Goal: Information Seeking & Learning: Learn about a topic

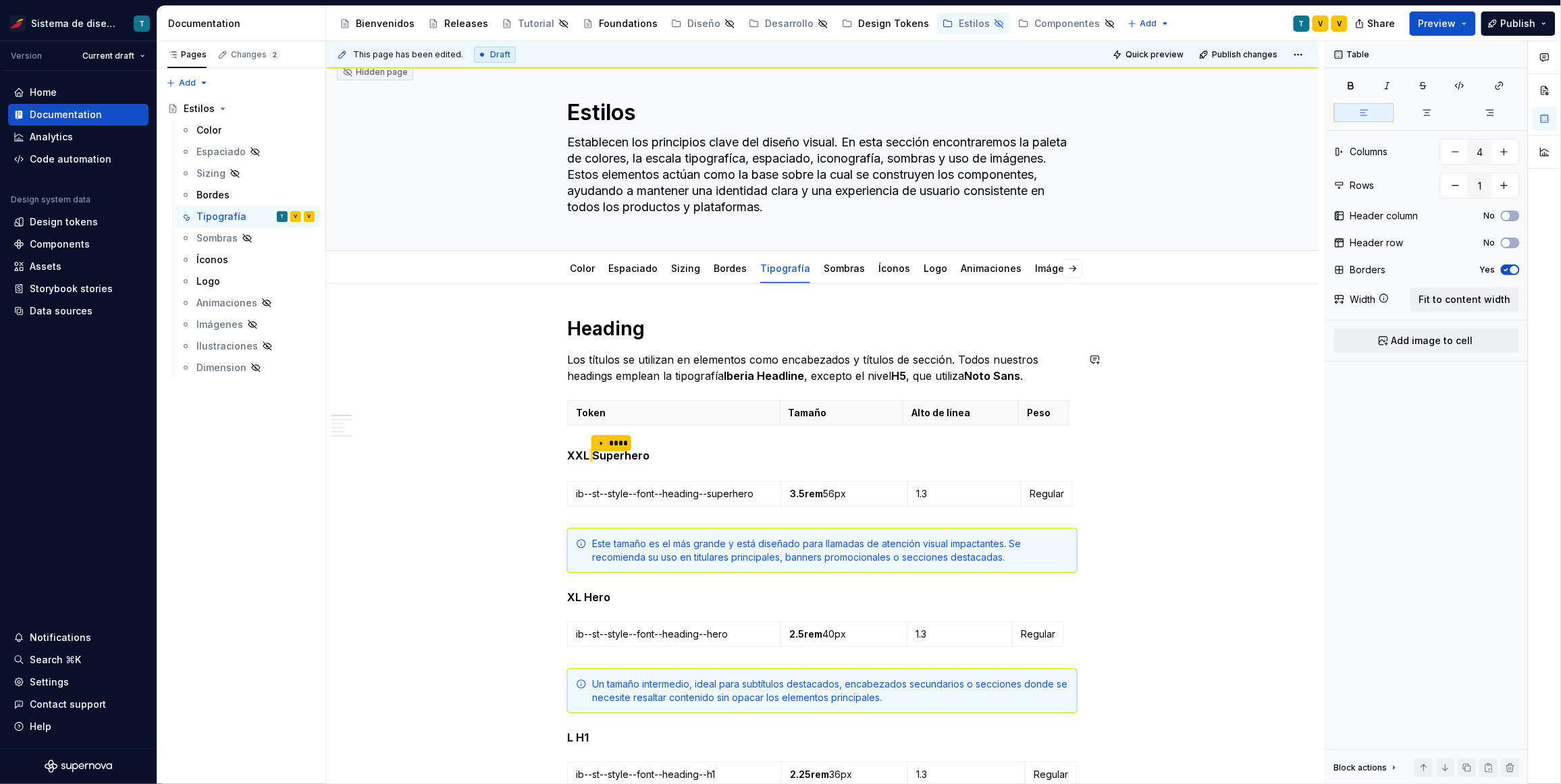
scroll to position [23, 0]
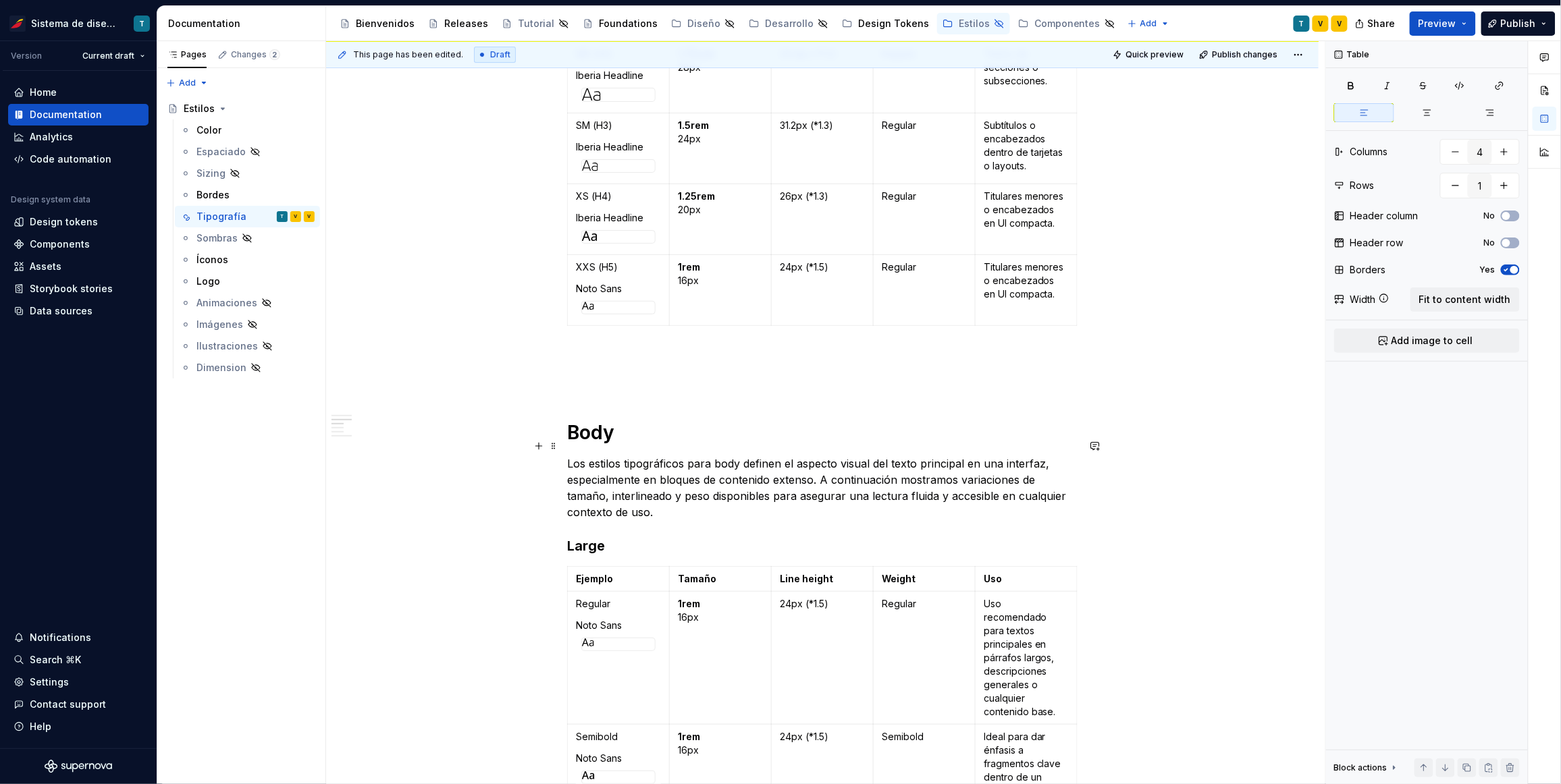
scroll to position [2127, 0]
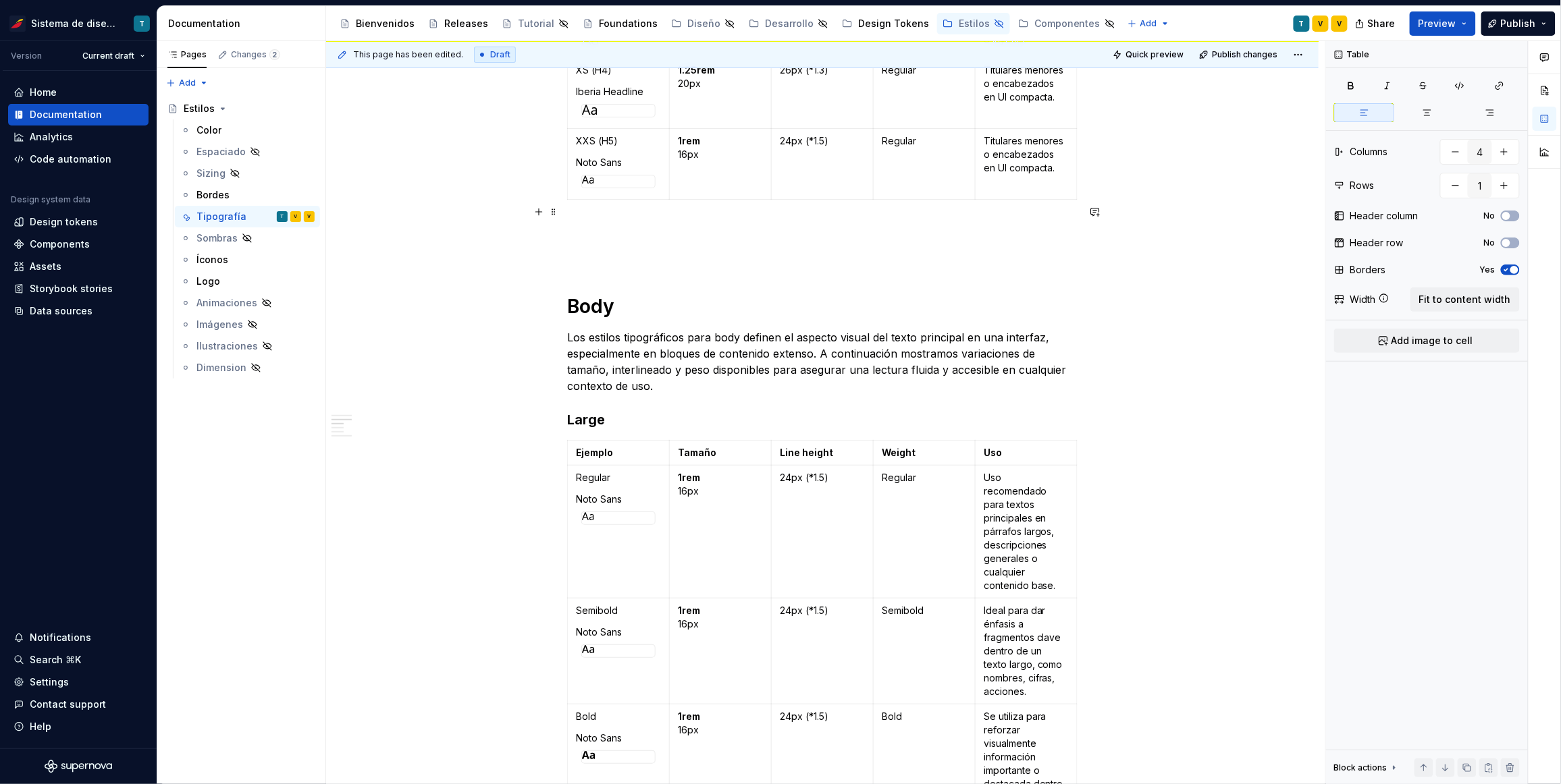
click at [628, 221] on p at bounding box center [822, 229] width 511 height 17
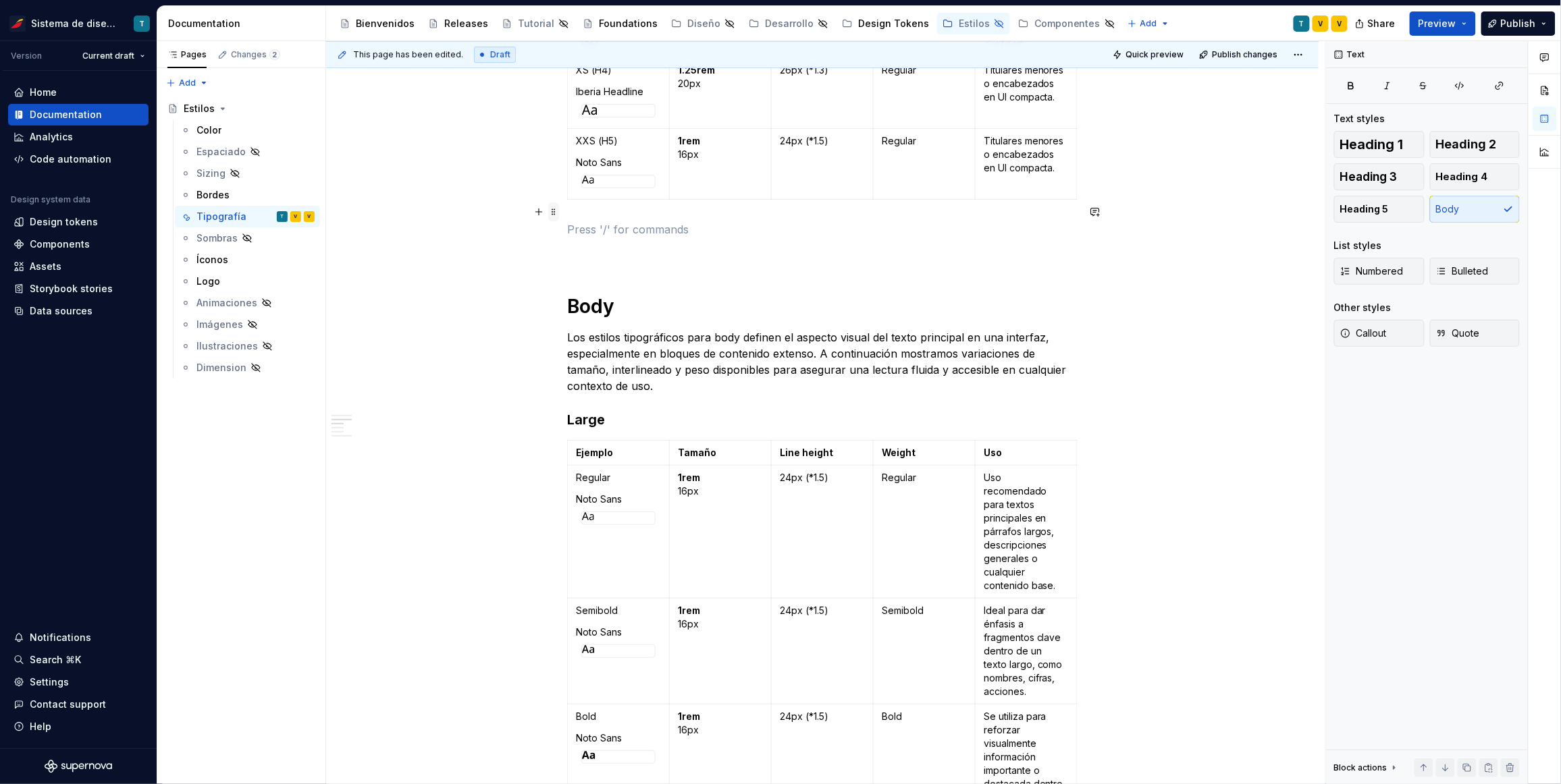
click at [552, 211] on span at bounding box center [554, 212] width 11 height 19
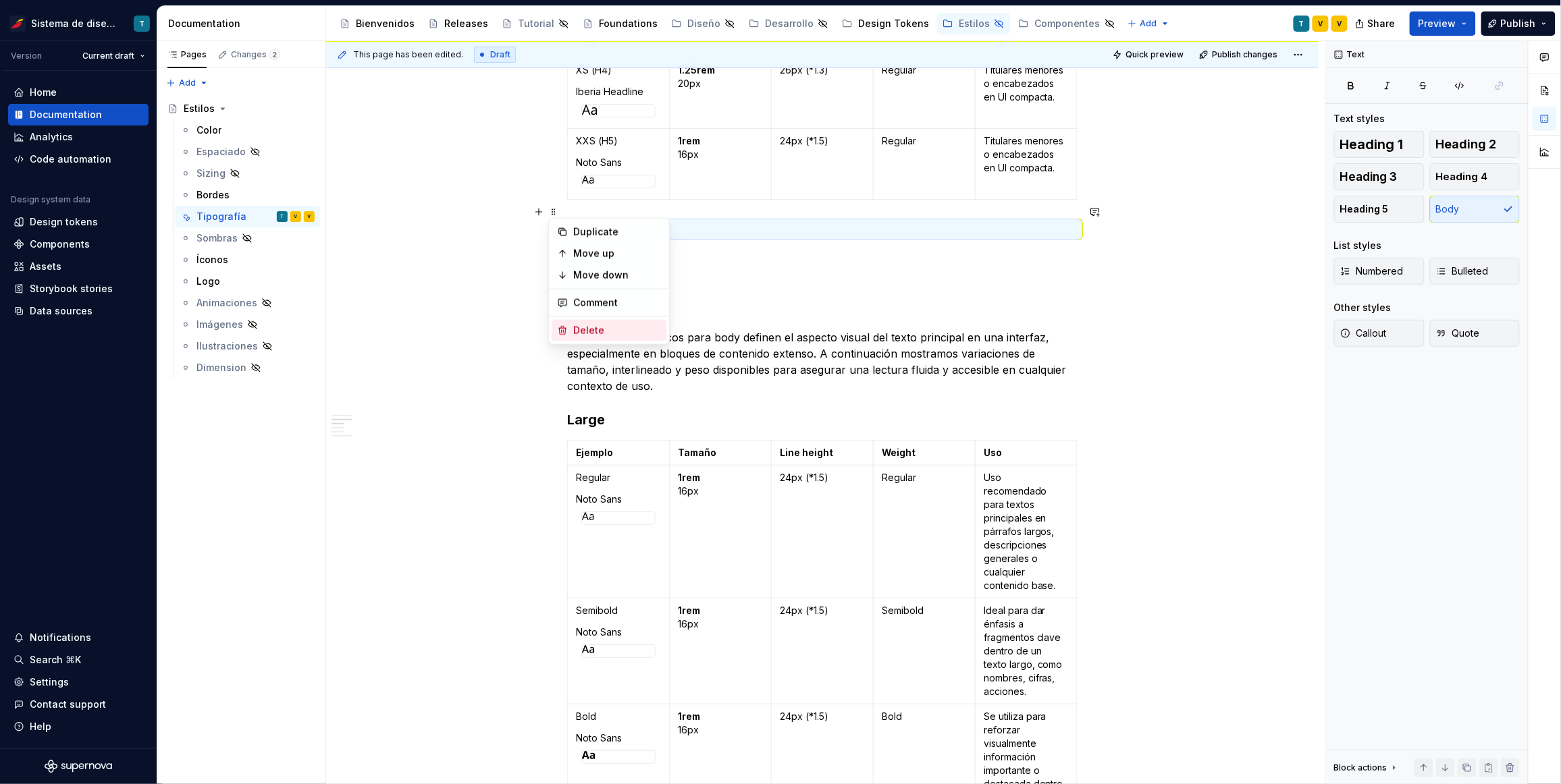
click at [582, 327] on div "Delete" at bounding box center [616, 331] width 88 height 14
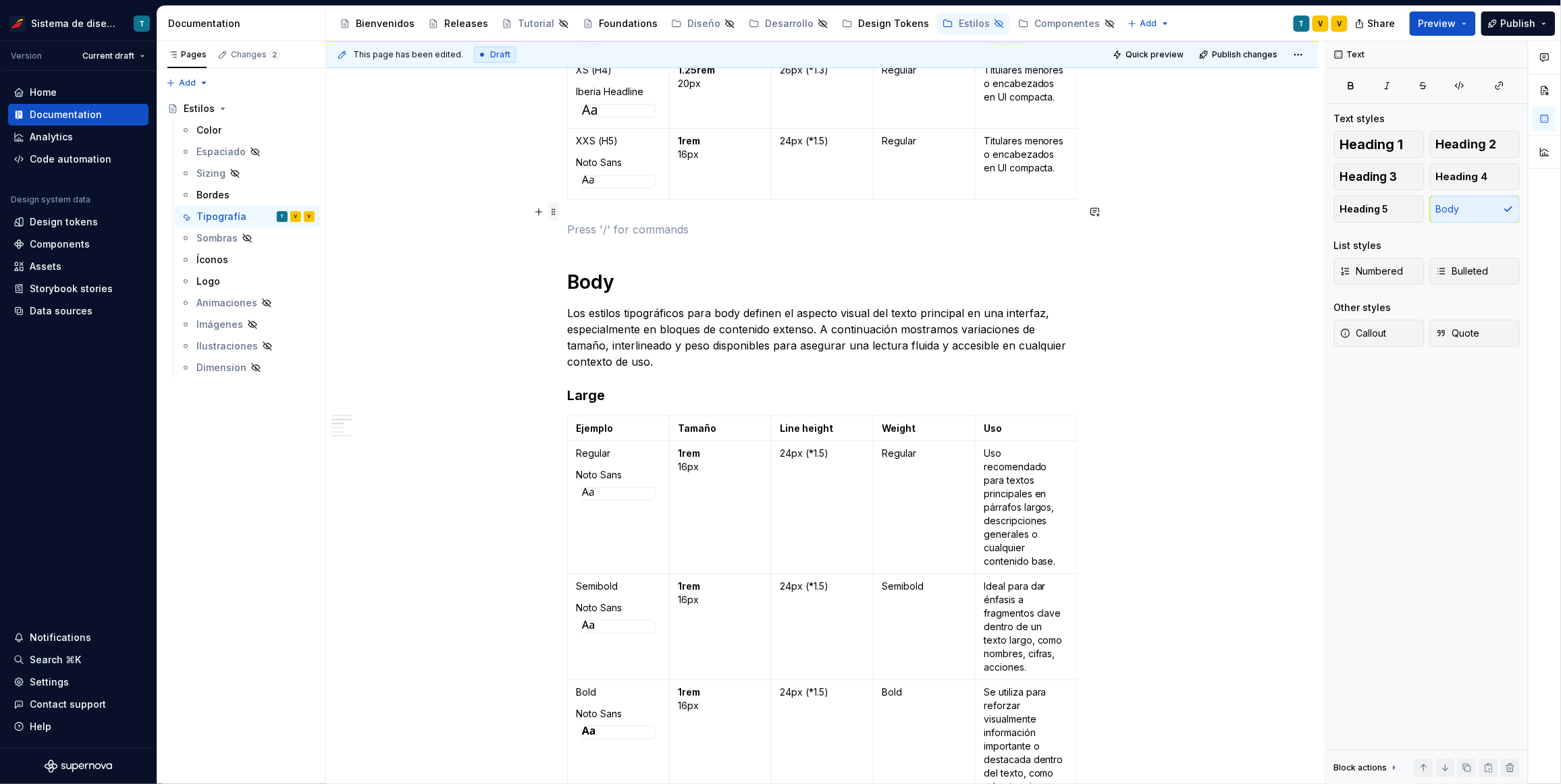
click at [556, 212] on span at bounding box center [554, 212] width 11 height 19
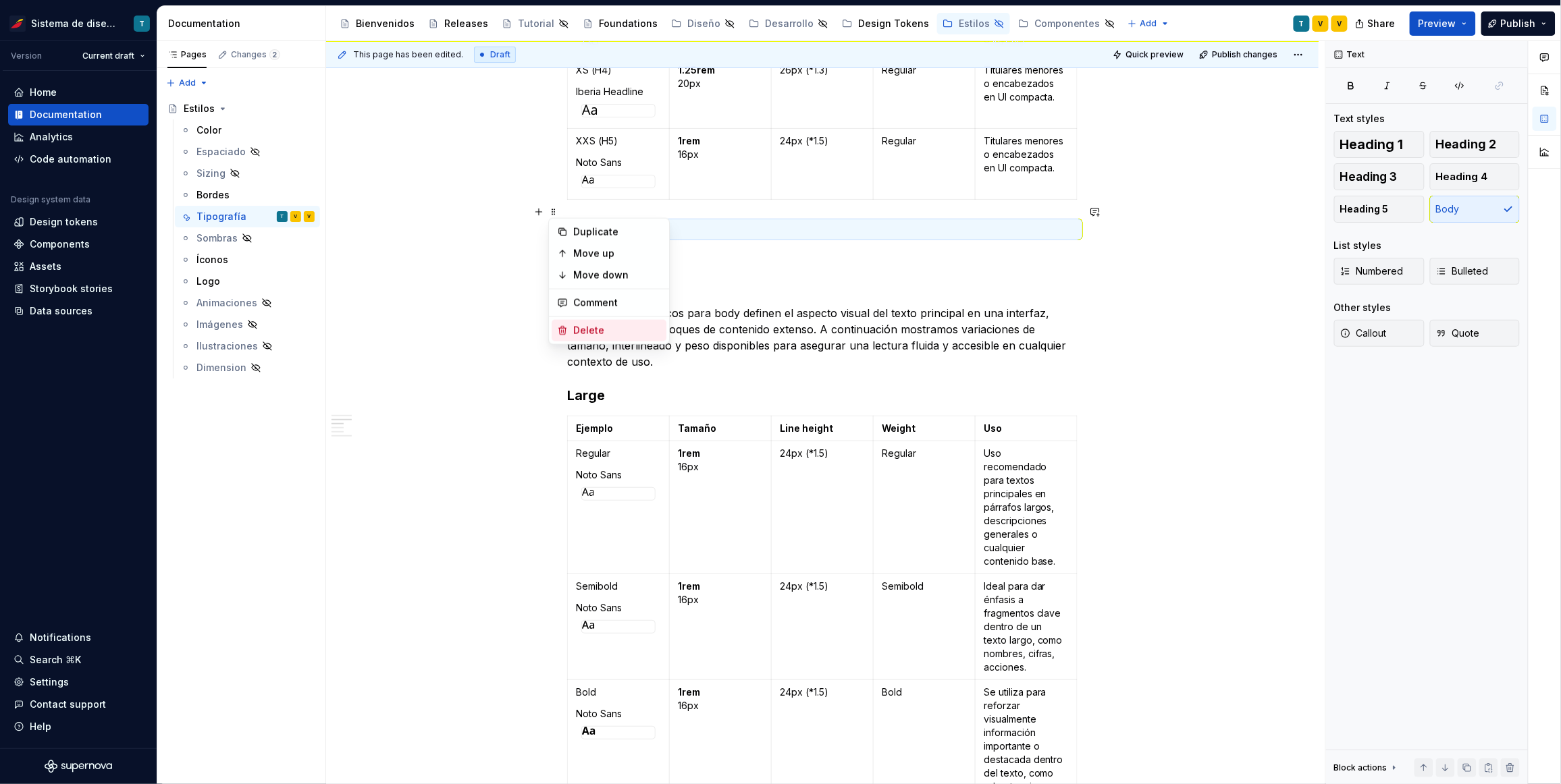
click at [584, 330] on div "Delete" at bounding box center [616, 331] width 88 height 14
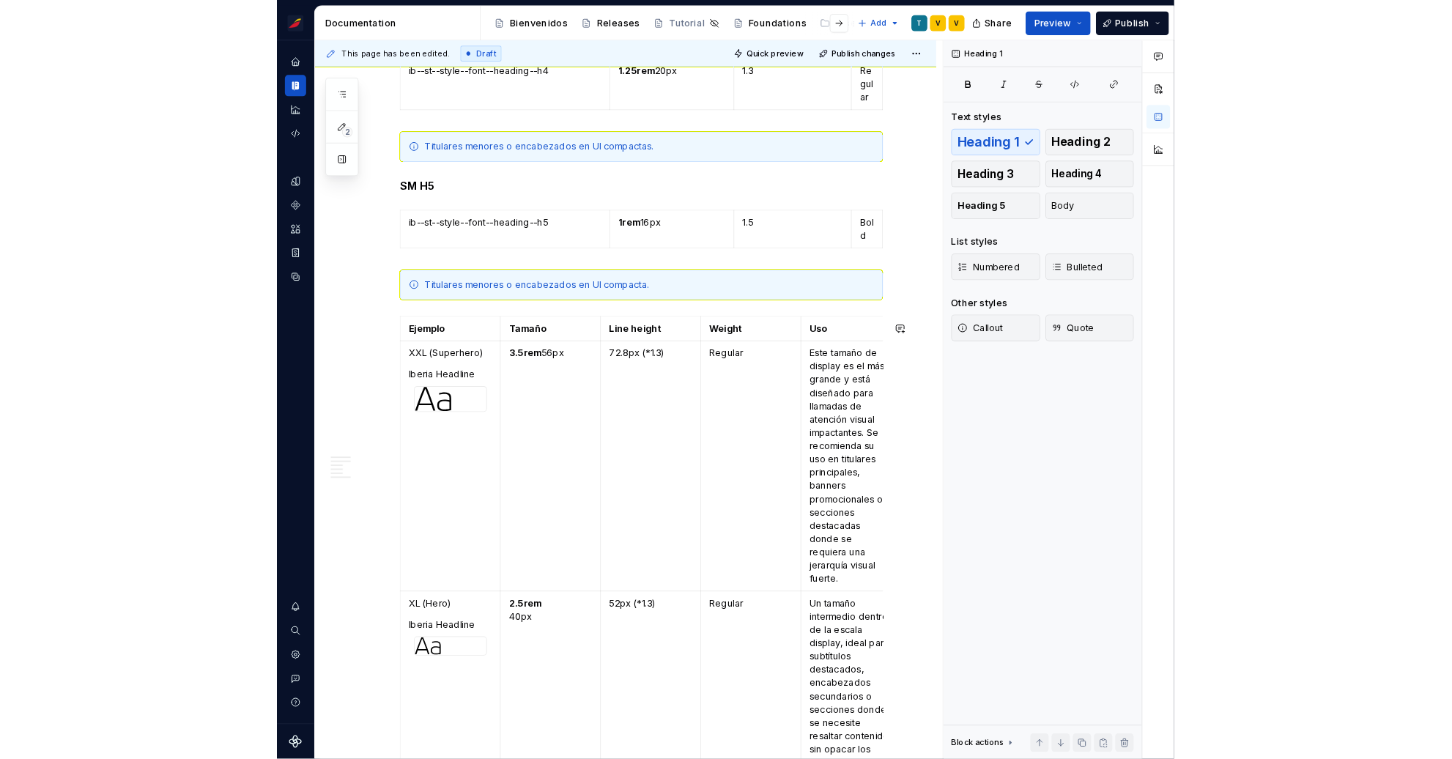
scroll to position [1187, 0]
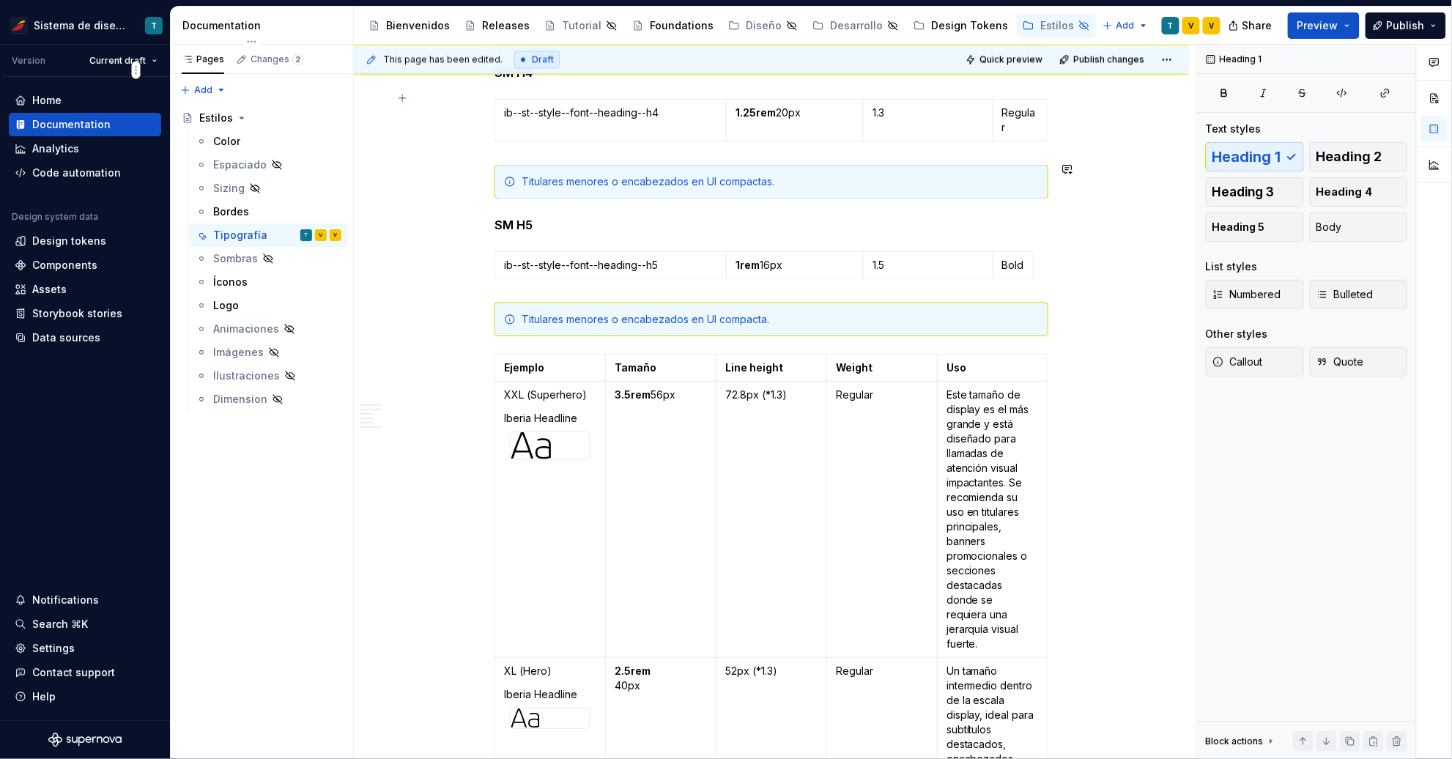
type textarea "*"
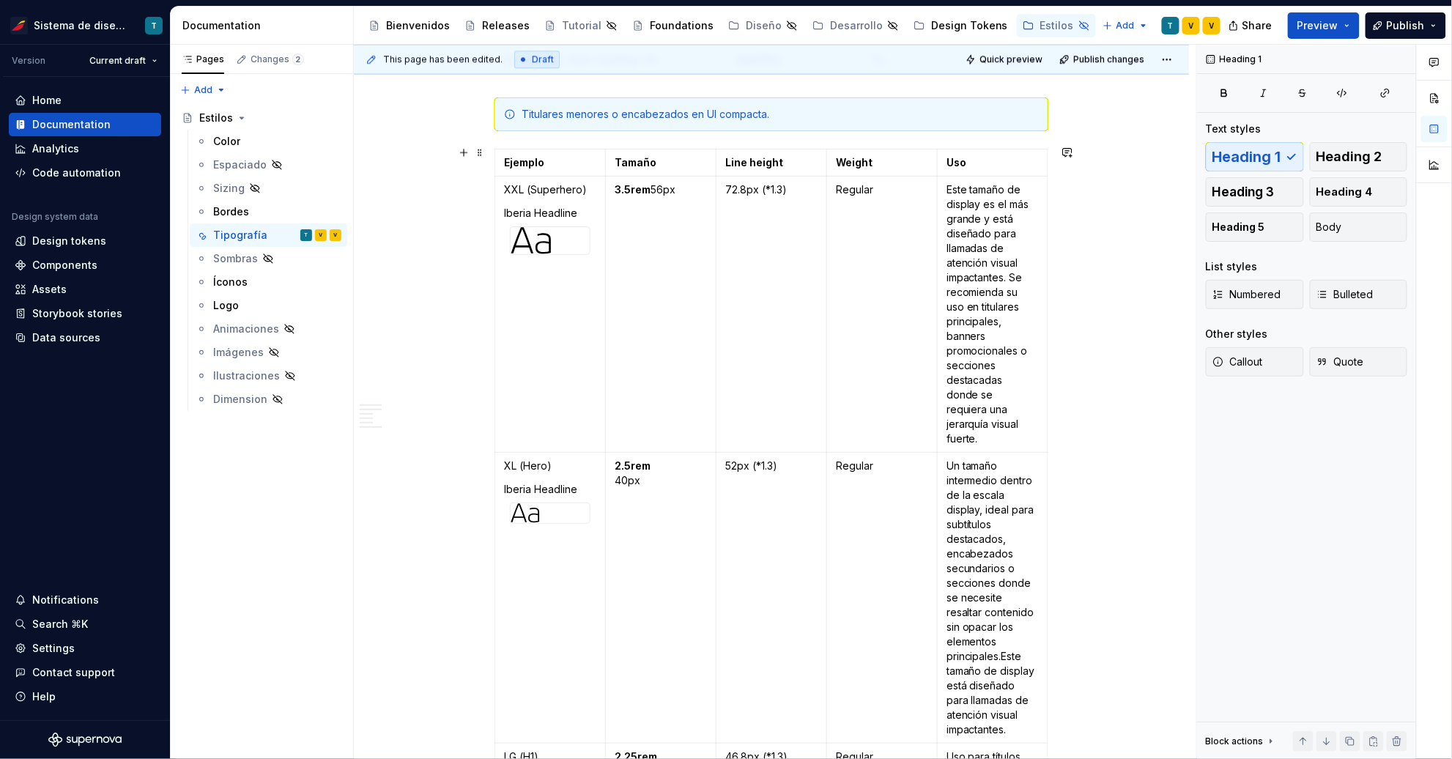
scroll to position [1384, 0]
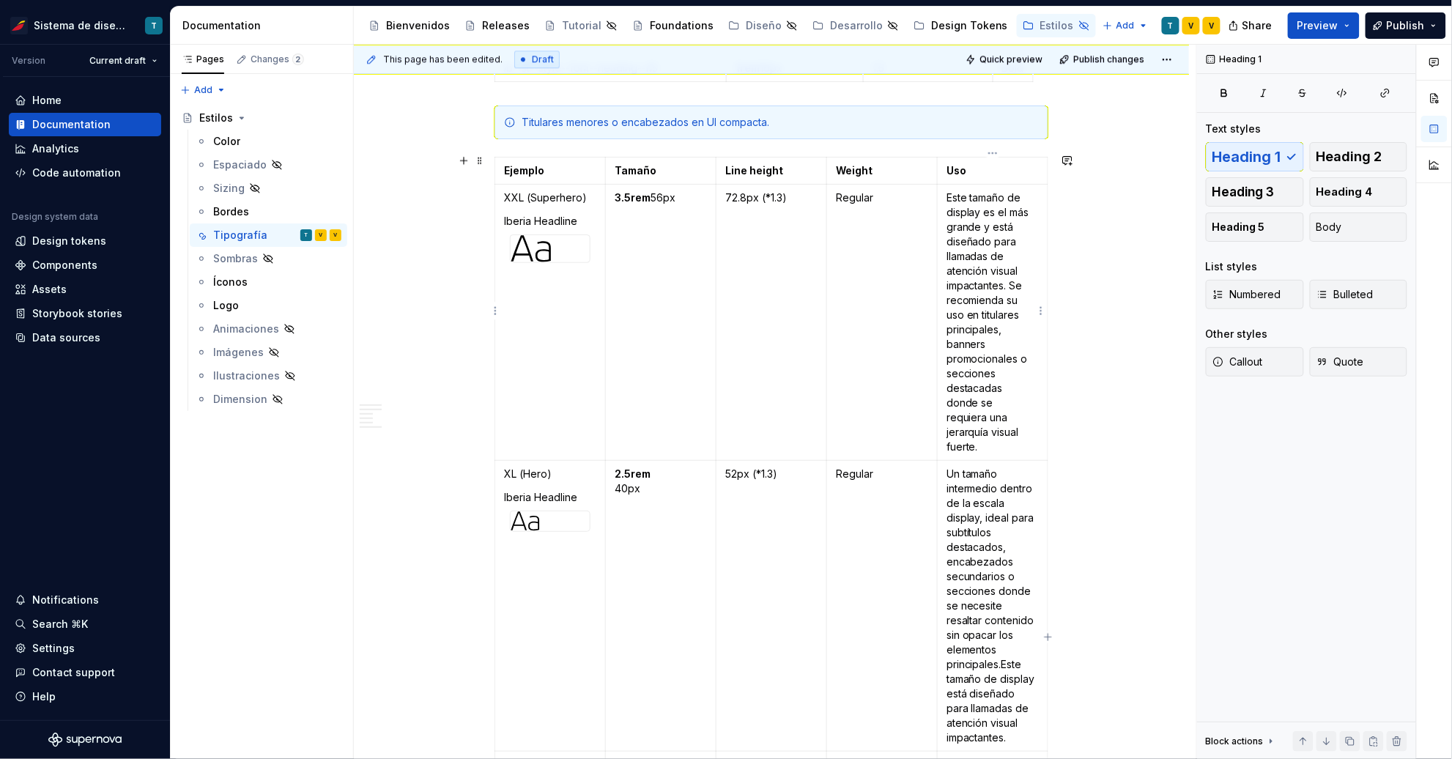
click at [966, 210] on p "Este tamaño de display es el más grande y está diseñado para llamadas de atenci…" at bounding box center [993, 323] width 92 height 264
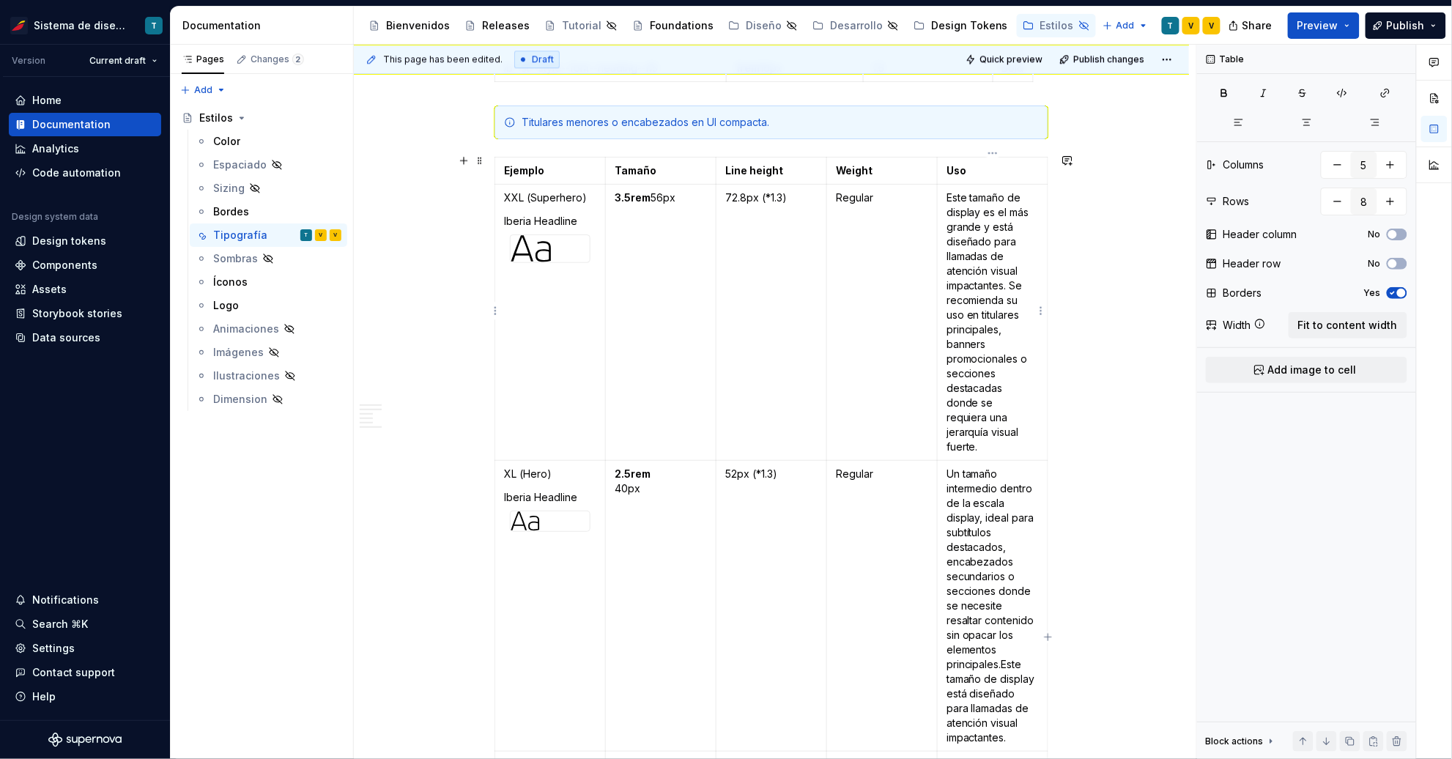
click at [966, 210] on p "Este tamaño de display es el más grande y está diseñado para llamadas de atenci…" at bounding box center [993, 323] width 92 height 264
click at [974, 212] on p "Este tamaño de display es el más grande y está diseñado para llamadas de atenci…" at bounding box center [993, 323] width 92 height 264
drag, startPoint x: 981, startPoint y: 207, endPoint x: 1011, endPoint y: 189, distance: 35.2
click at [1011, 191] on p "Este tamaño de display es el más grande y está diseñado para llamadas de atenci…" at bounding box center [993, 323] width 92 height 264
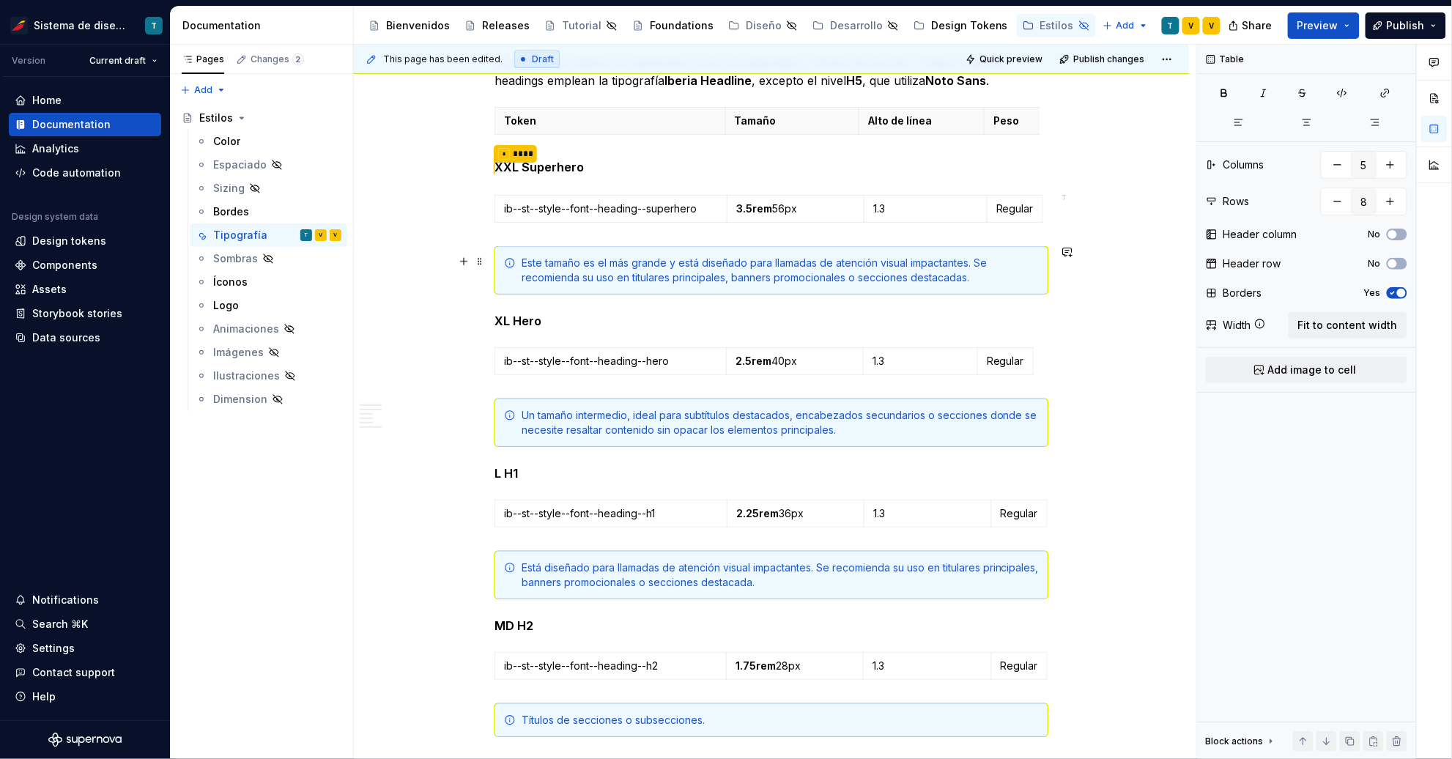
scroll to position [335, 0]
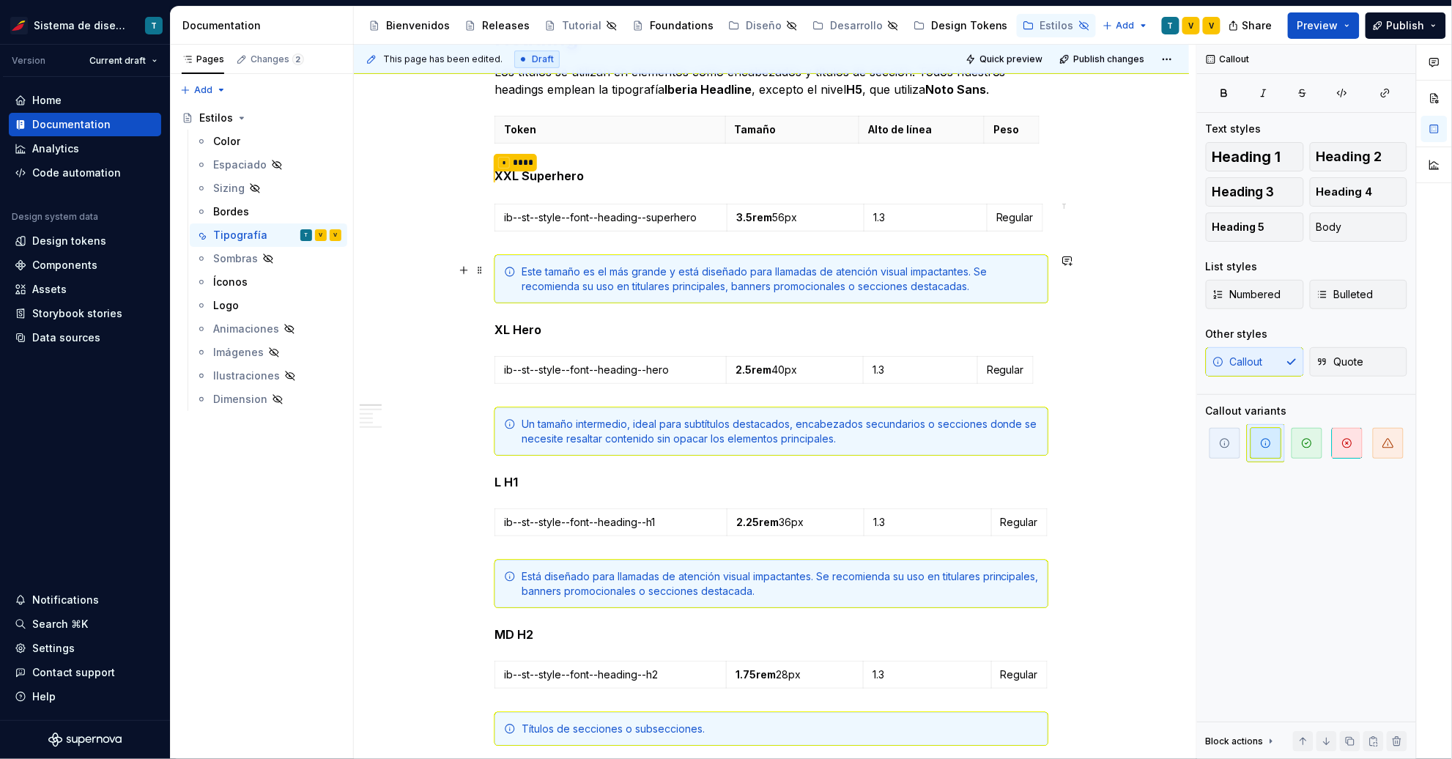
click at [673, 267] on div "Este tamaño es el más grande y está diseñado para llamadas de atención visual i…" at bounding box center [780, 279] width 517 height 29
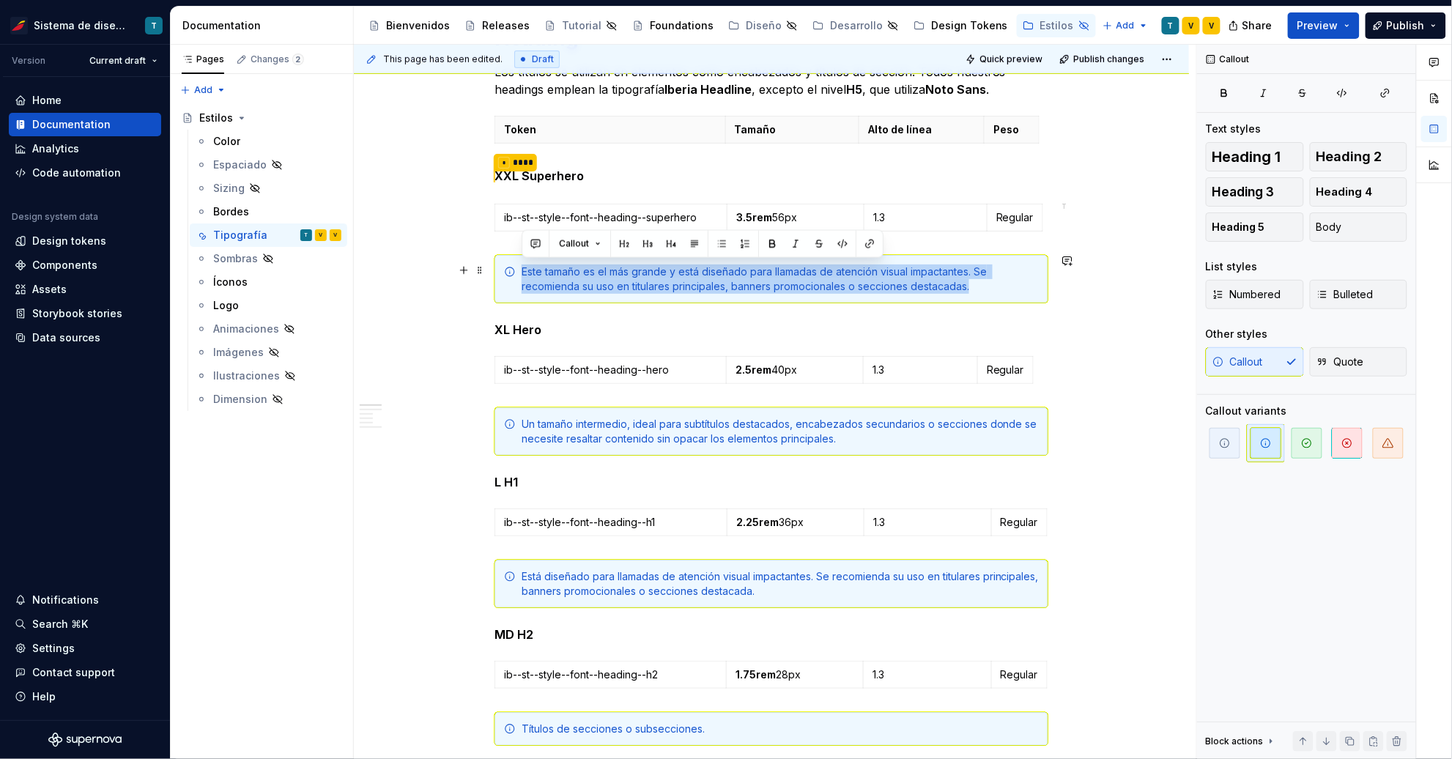
click at [673, 267] on div "Este tamaño es el más grande y está diseñado para llamadas de atención visual i…" at bounding box center [780, 279] width 517 height 29
copy div "Este tamaño es el más grande y está diseñado para llamadas de atención visual i…"
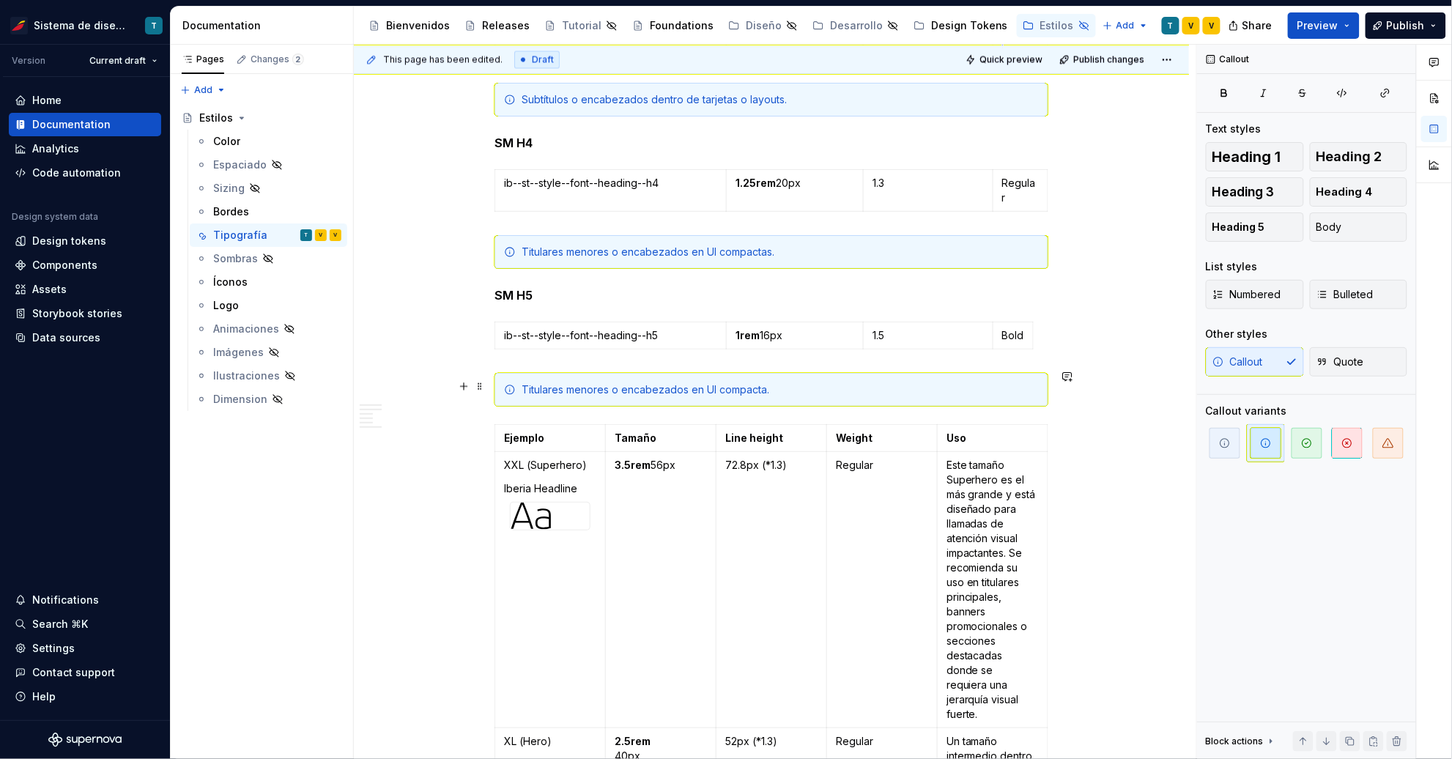
scroll to position [1156, 0]
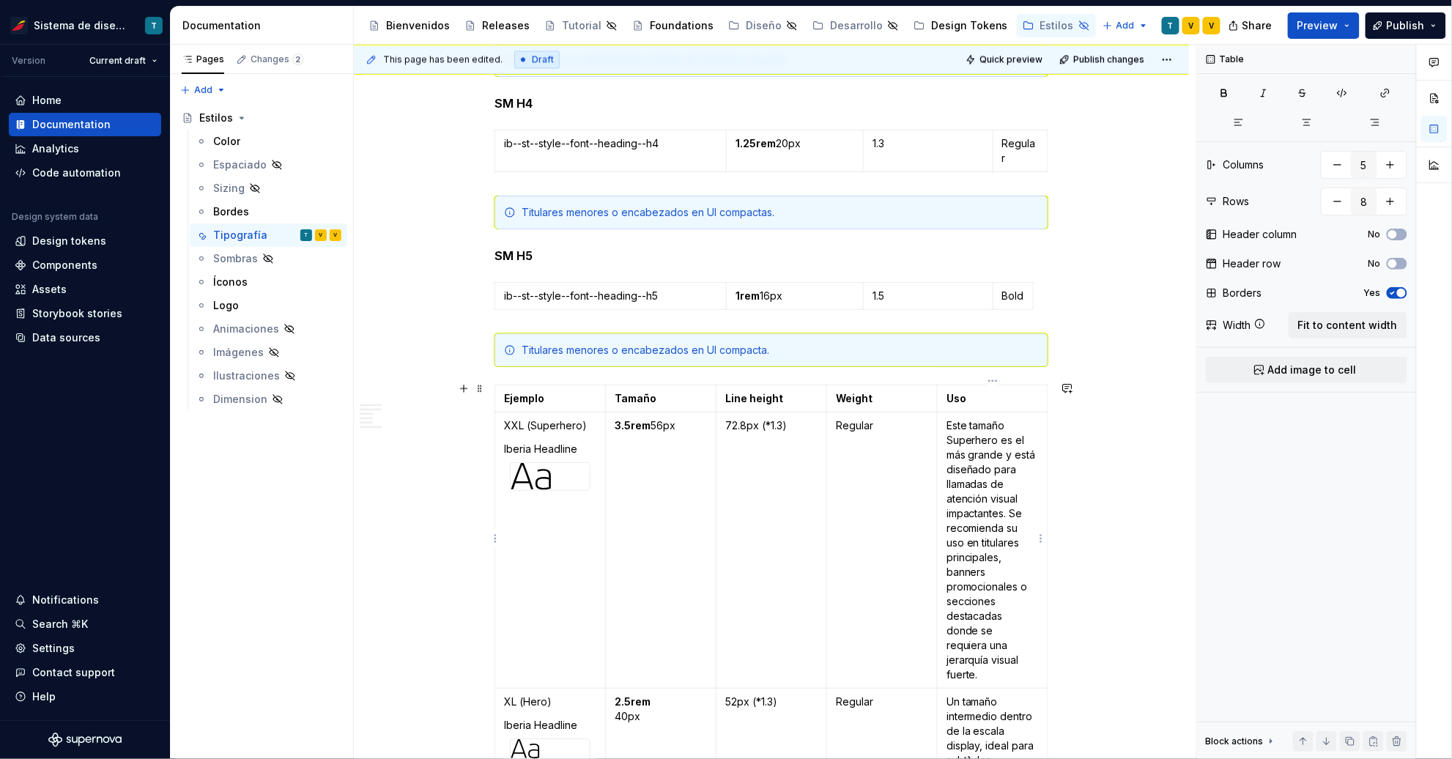
click at [997, 474] on p "Este tamaño Superhero es el más grande y está diseñado para llamadas de atenció…" at bounding box center [993, 550] width 92 height 264
click at [996, 474] on p "Este tamaño Superhero es el más grande y está diseñado para llamadas de atenció…" at bounding box center [993, 550] width 92 height 264
click at [996, 473] on p "Este tamaño Superhero es el más grande y está diseñado para llamadas de atenció…" at bounding box center [993, 550] width 92 height 264
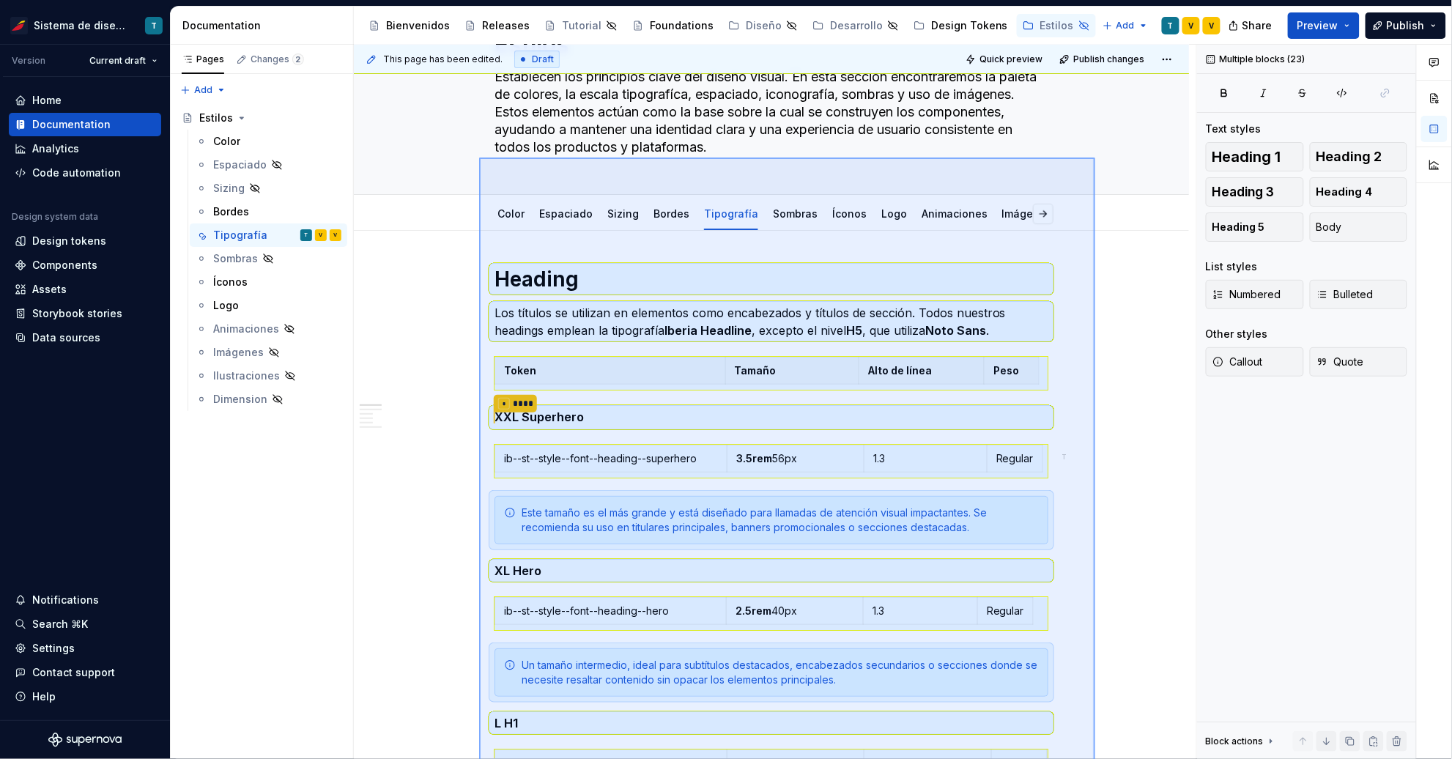
scroll to position [94, 0]
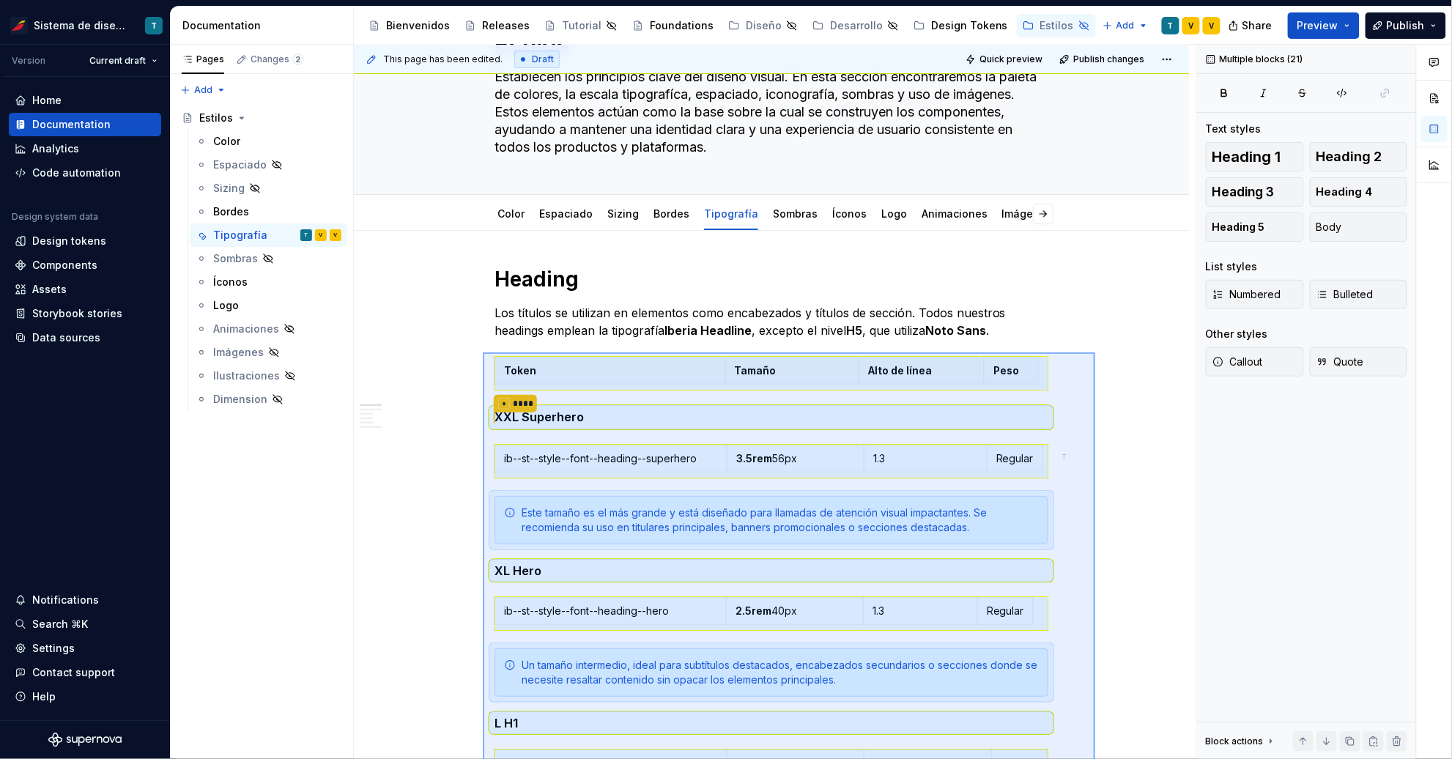
drag, startPoint x: 1095, startPoint y: 350, endPoint x: 483, endPoint y: 352, distance: 612.6
click at [483, 352] on div "This page has been edited. Draft Quick preview Publish changes Hidden page Esti…" at bounding box center [775, 402] width 843 height 715
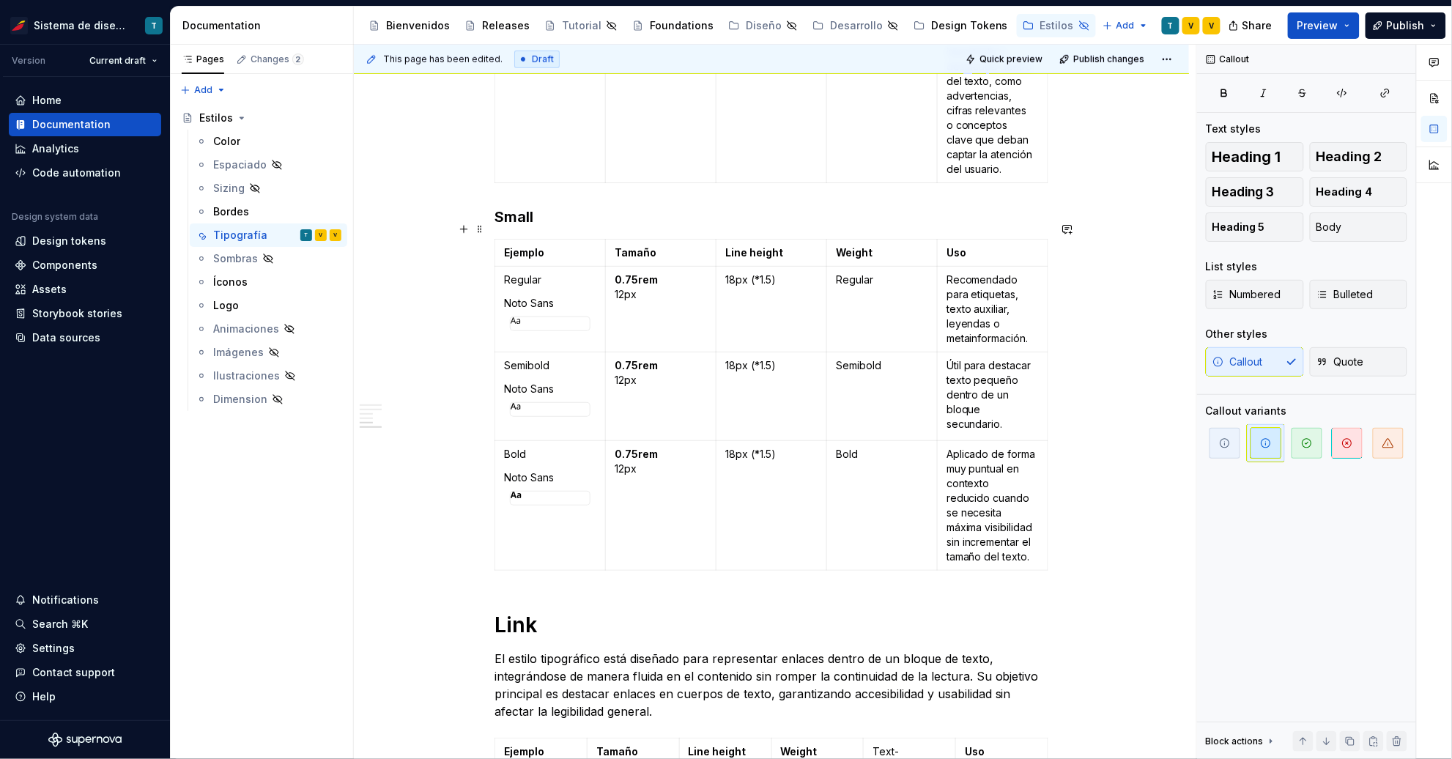
scroll to position [3038, 0]
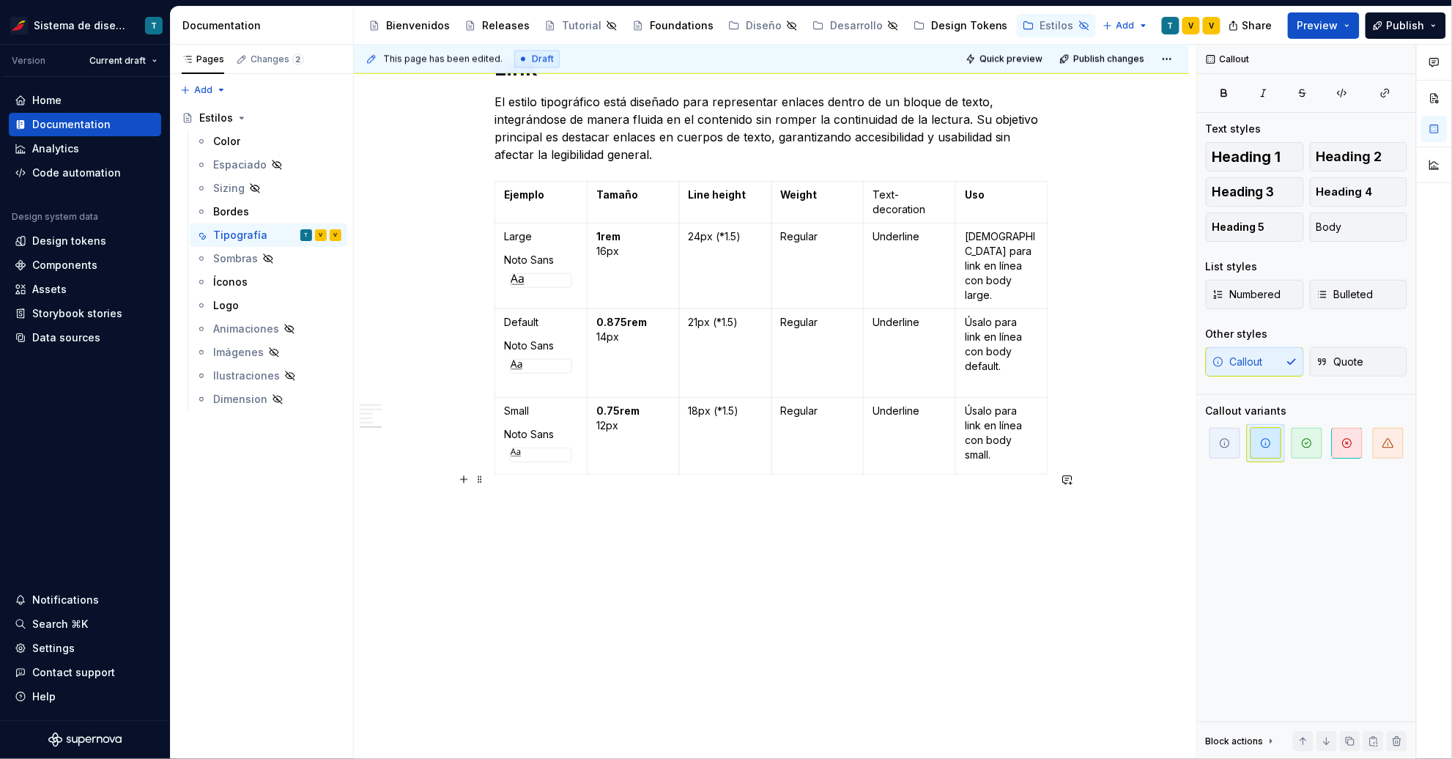
click at [522, 498] on p at bounding box center [772, 507] width 554 height 18
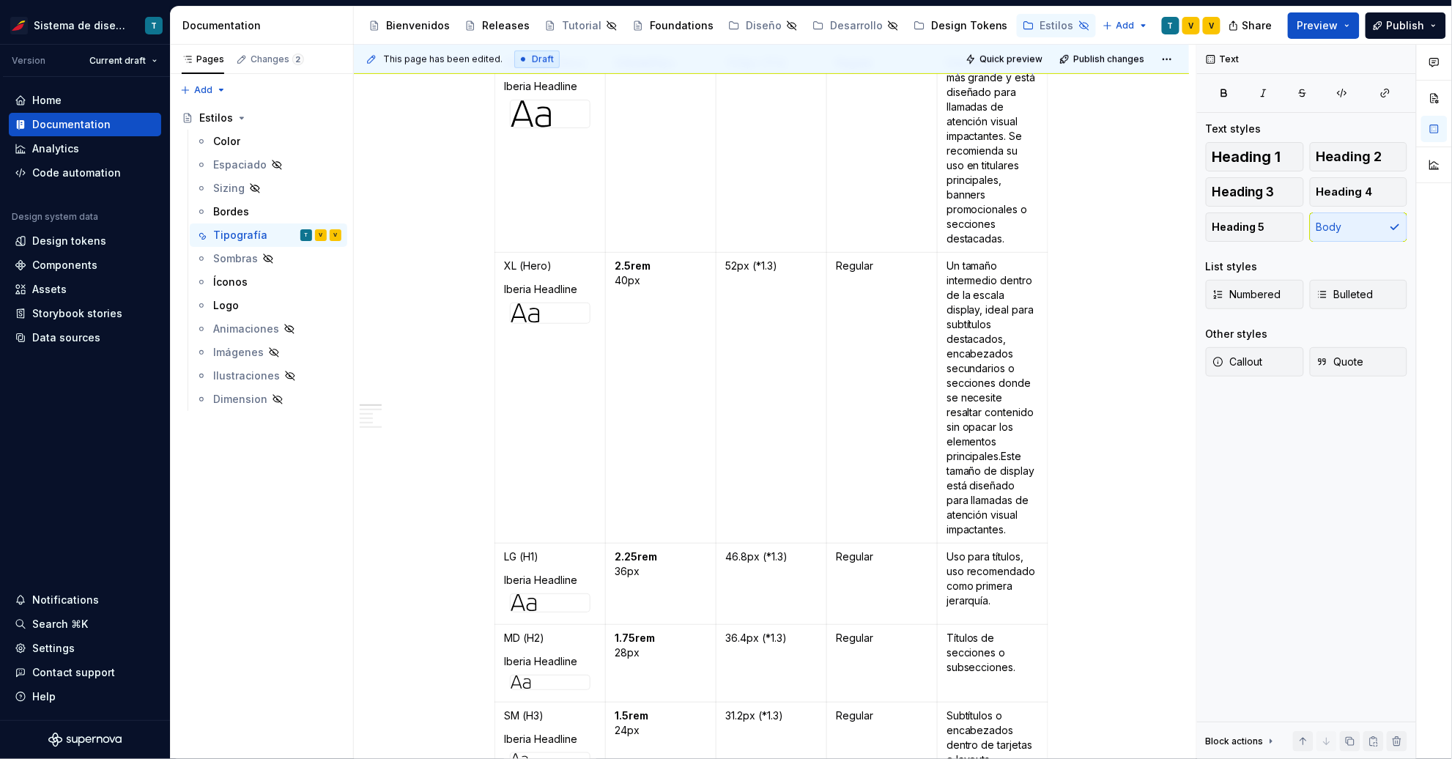
scroll to position [0, 0]
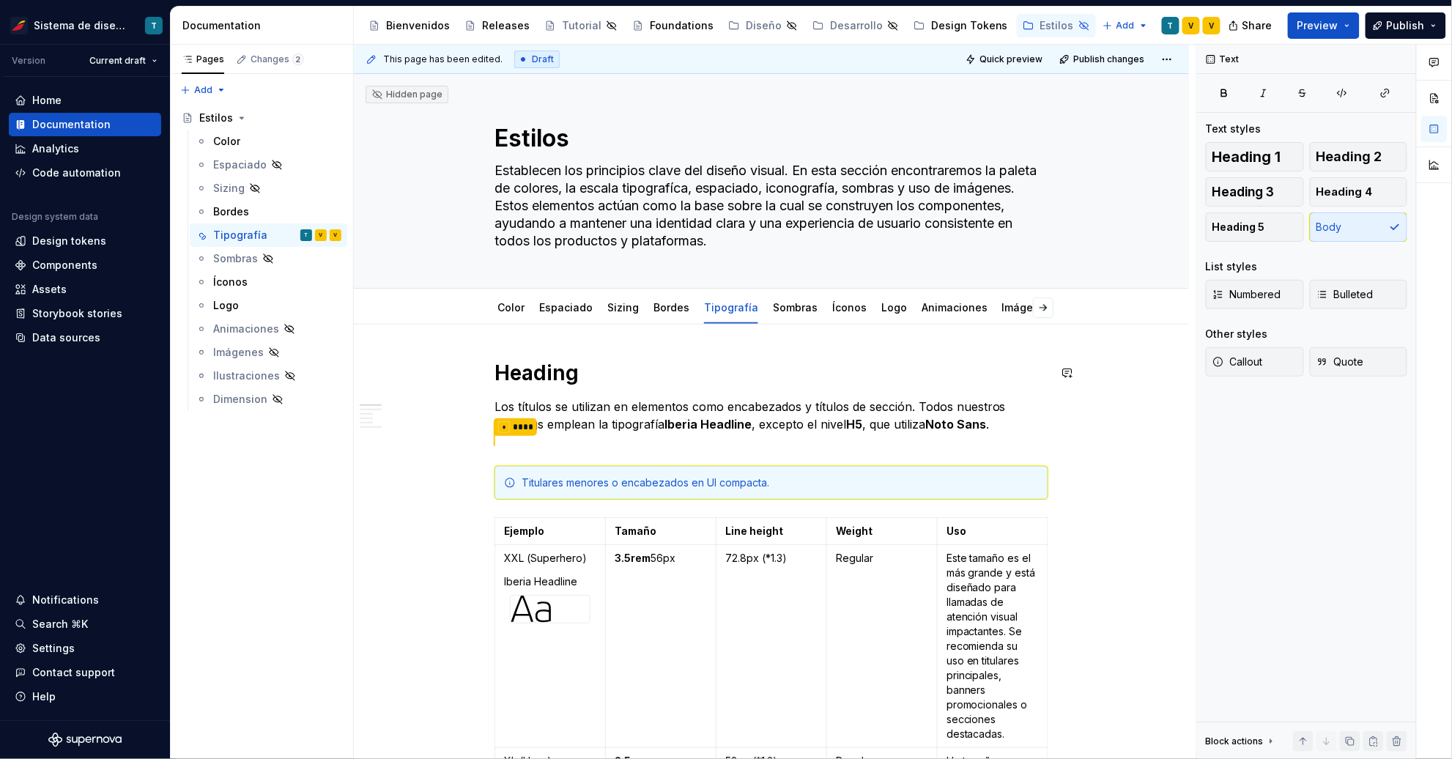
click at [632, 403] on p "Los títulos se utilizan en elementos como encabezados y títulos de sección. Tod…" at bounding box center [772, 415] width 554 height 35
click at [482, 482] on span at bounding box center [480, 482] width 12 height 21
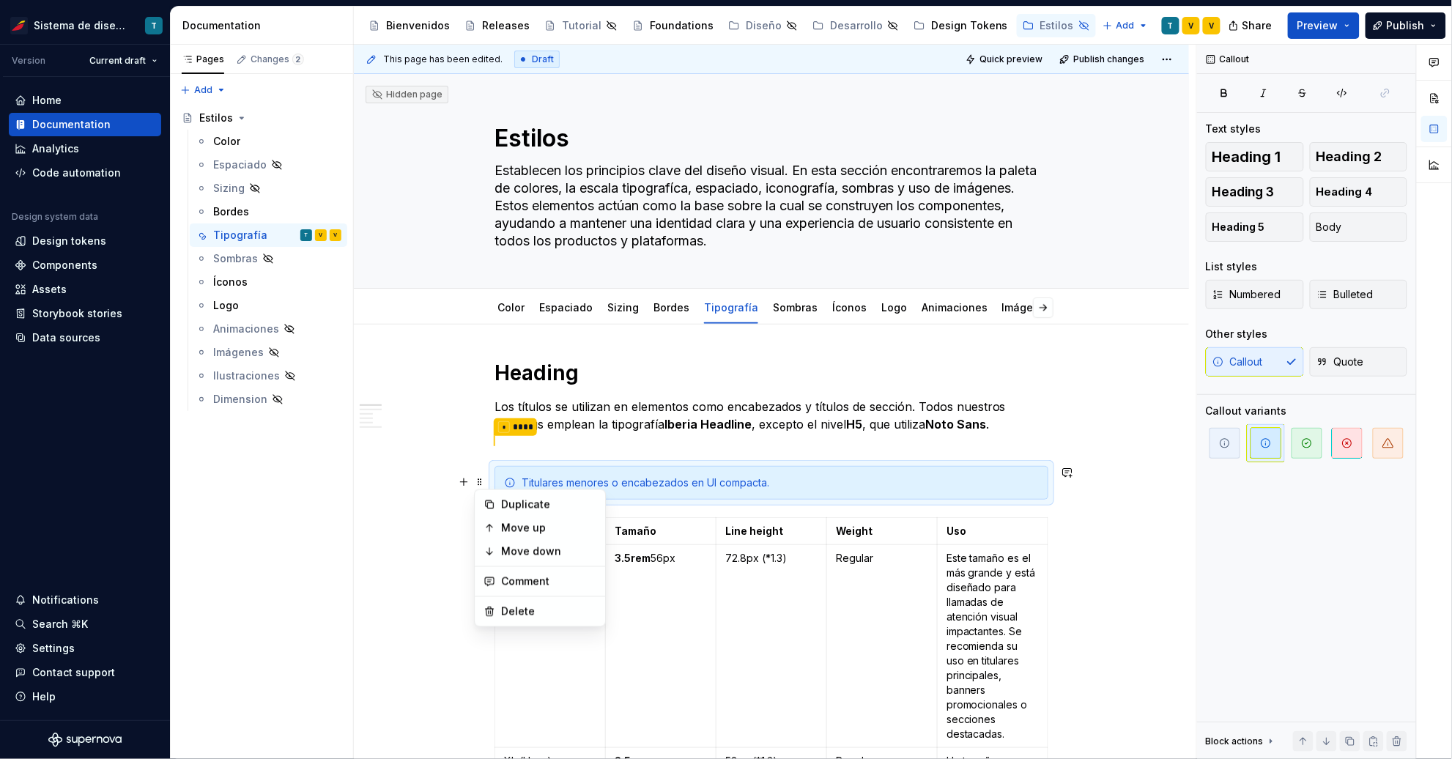
click at [1106, 511] on div "This page has been edited. Draft Quick preview Publish changes Hidden page Esti…" at bounding box center [775, 402] width 843 height 715
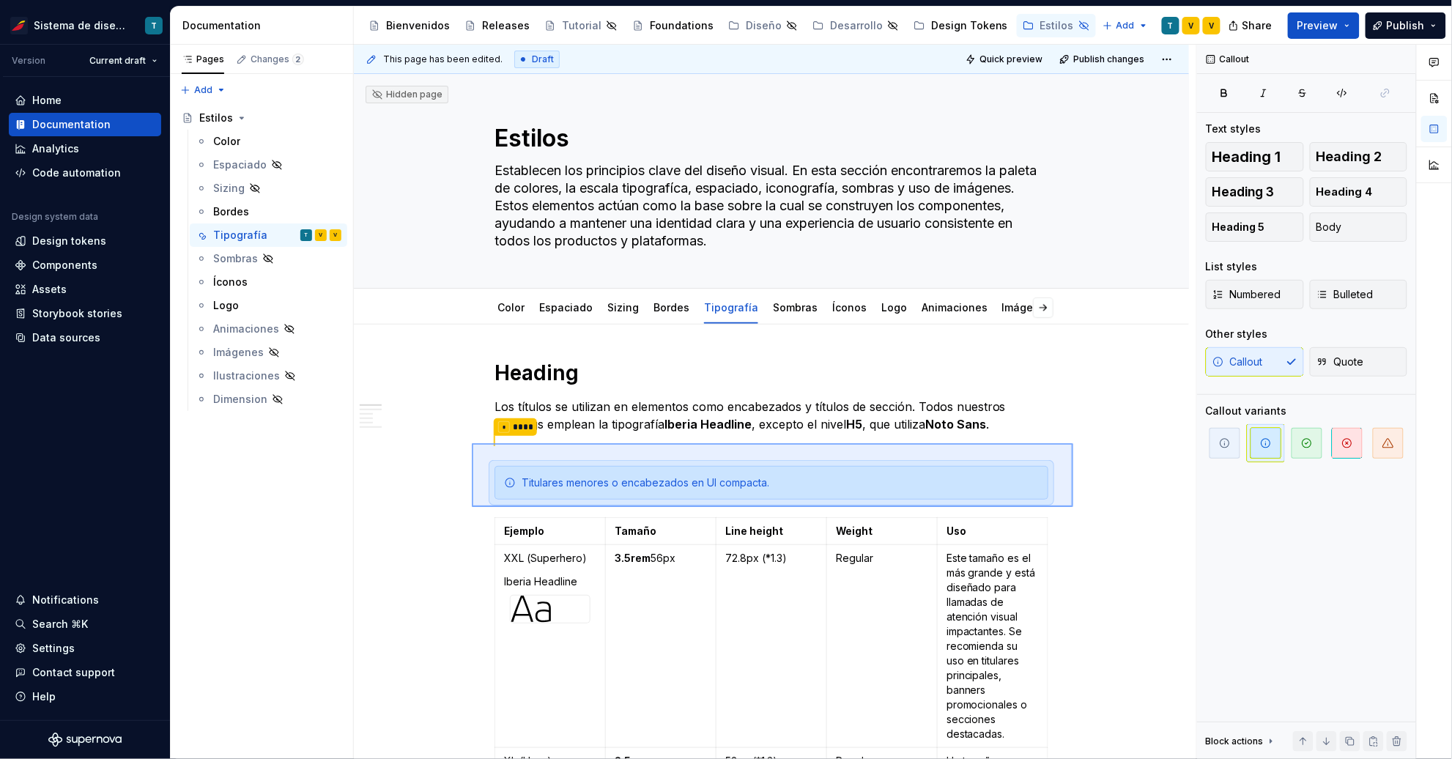
drag, startPoint x: 1066, startPoint y: 503, endPoint x: 465, endPoint y: 443, distance: 604.6
click at [465, 443] on div "This page has been edited. Draft Quick preview Publish changes Hidden page Esti…" at bounding box center [775, 402] width 843 height 715
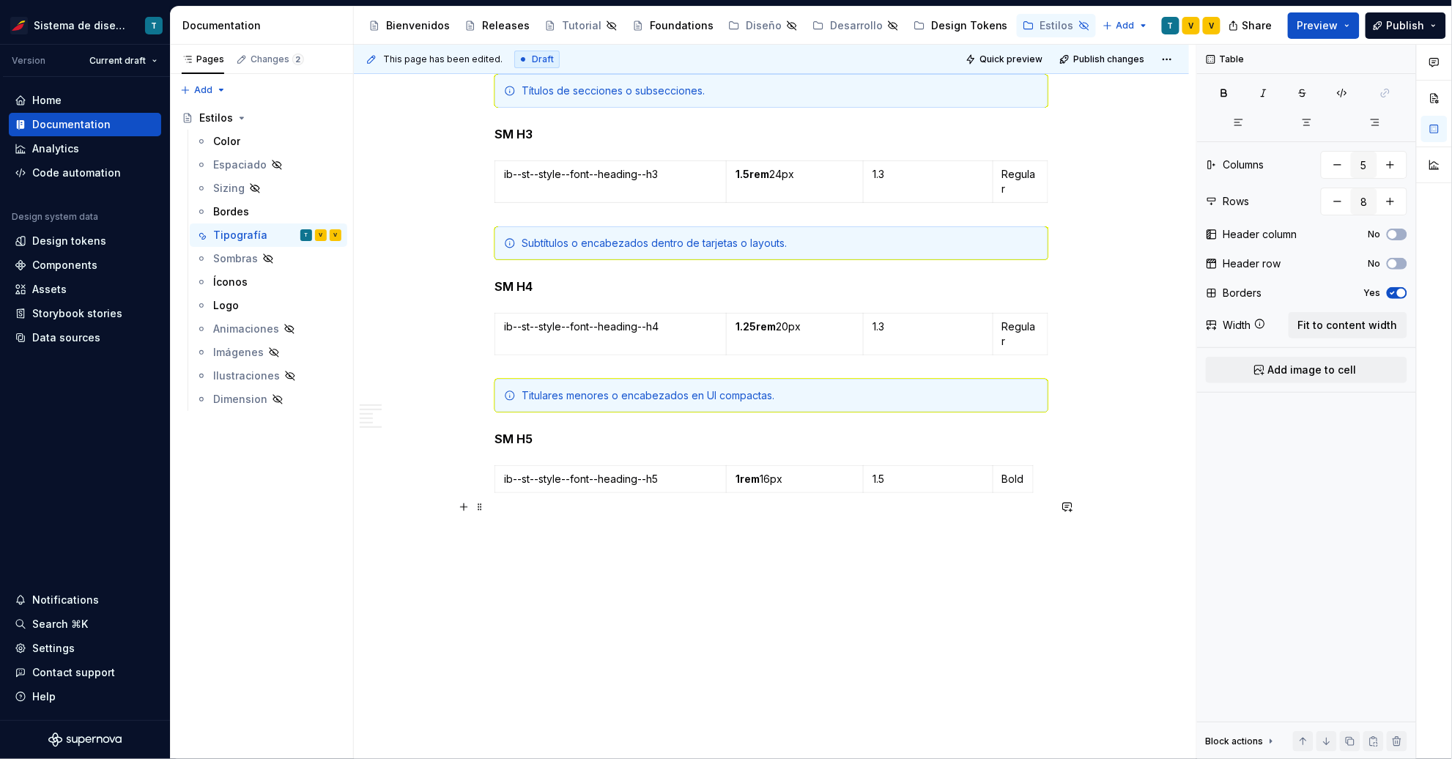
click at [572, 517] on p at bounding box center [772, 526] width 554 height 18
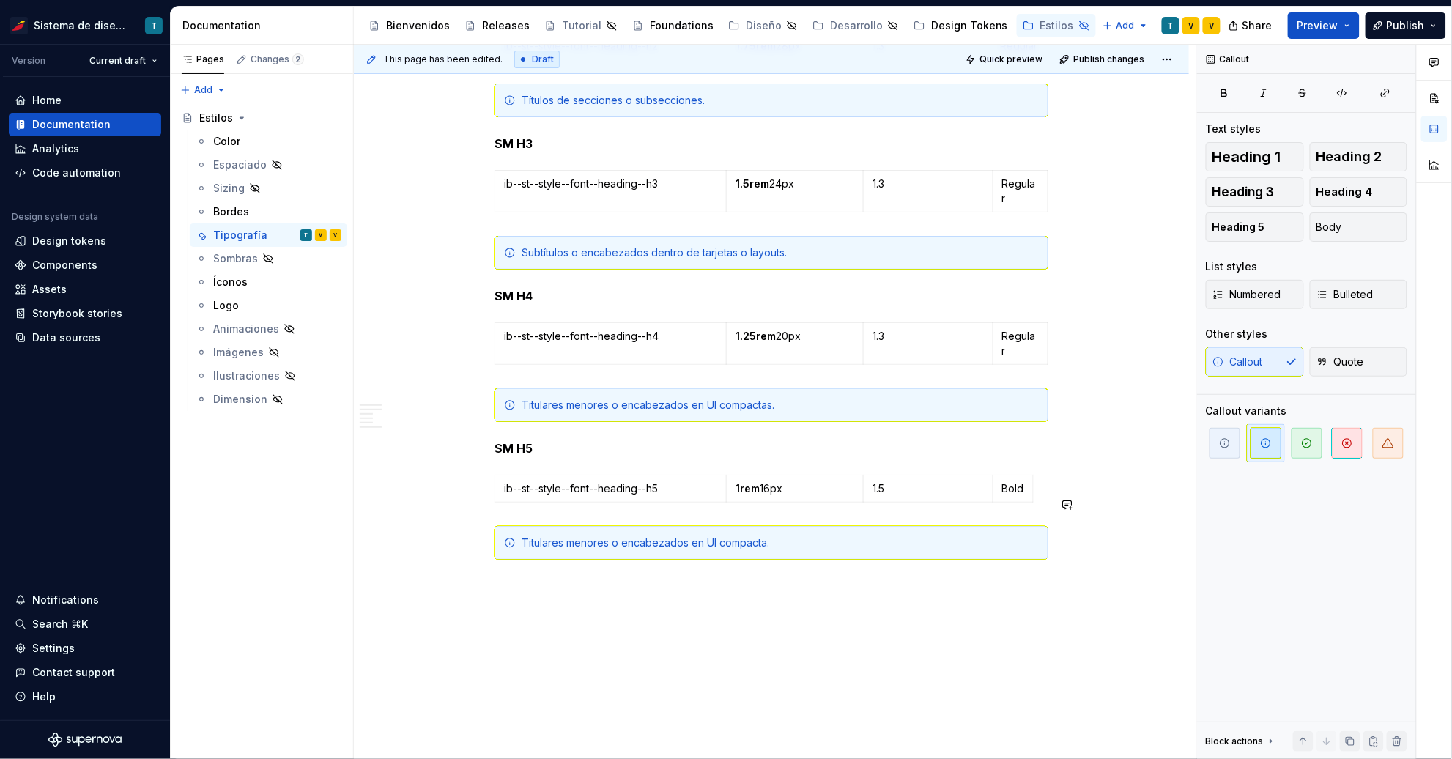
click at [562, 571] on div "This page has been edited. Draft Quick preview Publish changes Hidden page Esti…" at bounding box center [775, 402] width 843 height 715
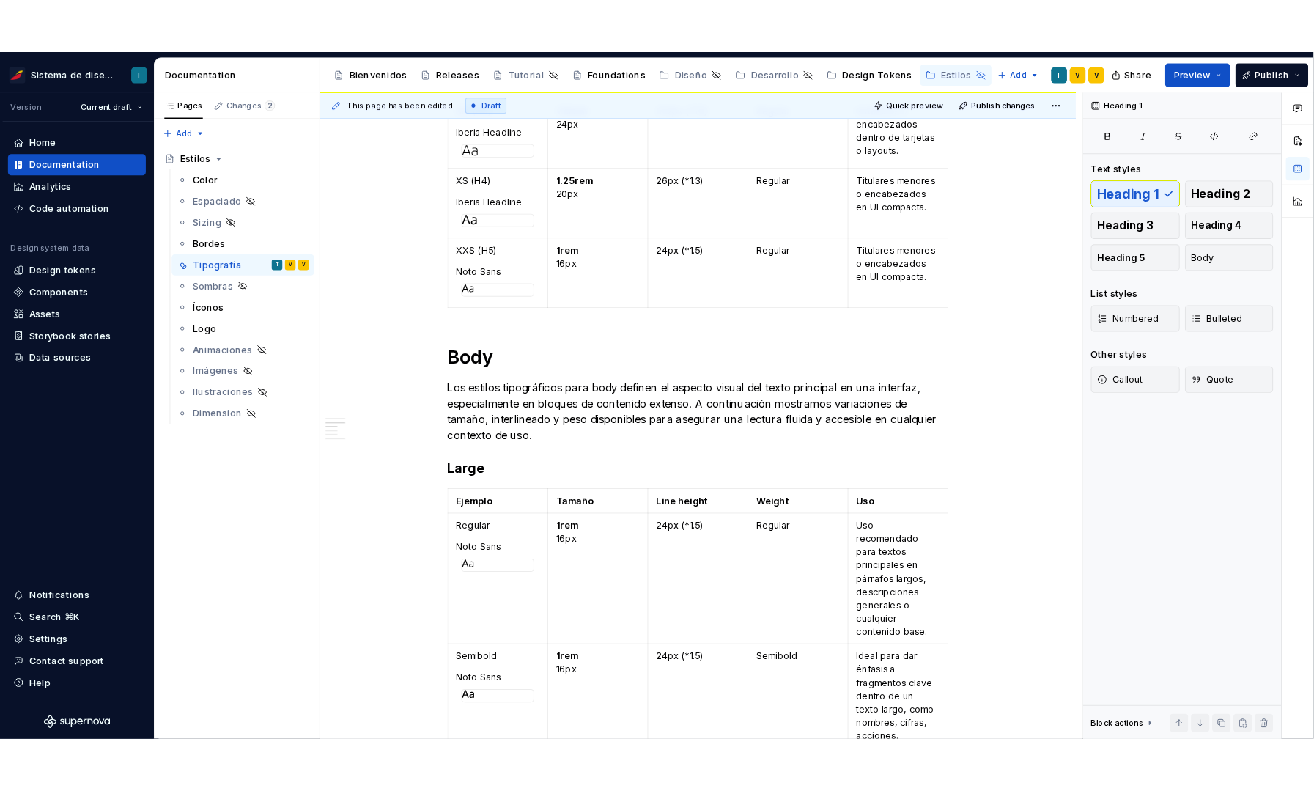
scroll to position [0, 0]
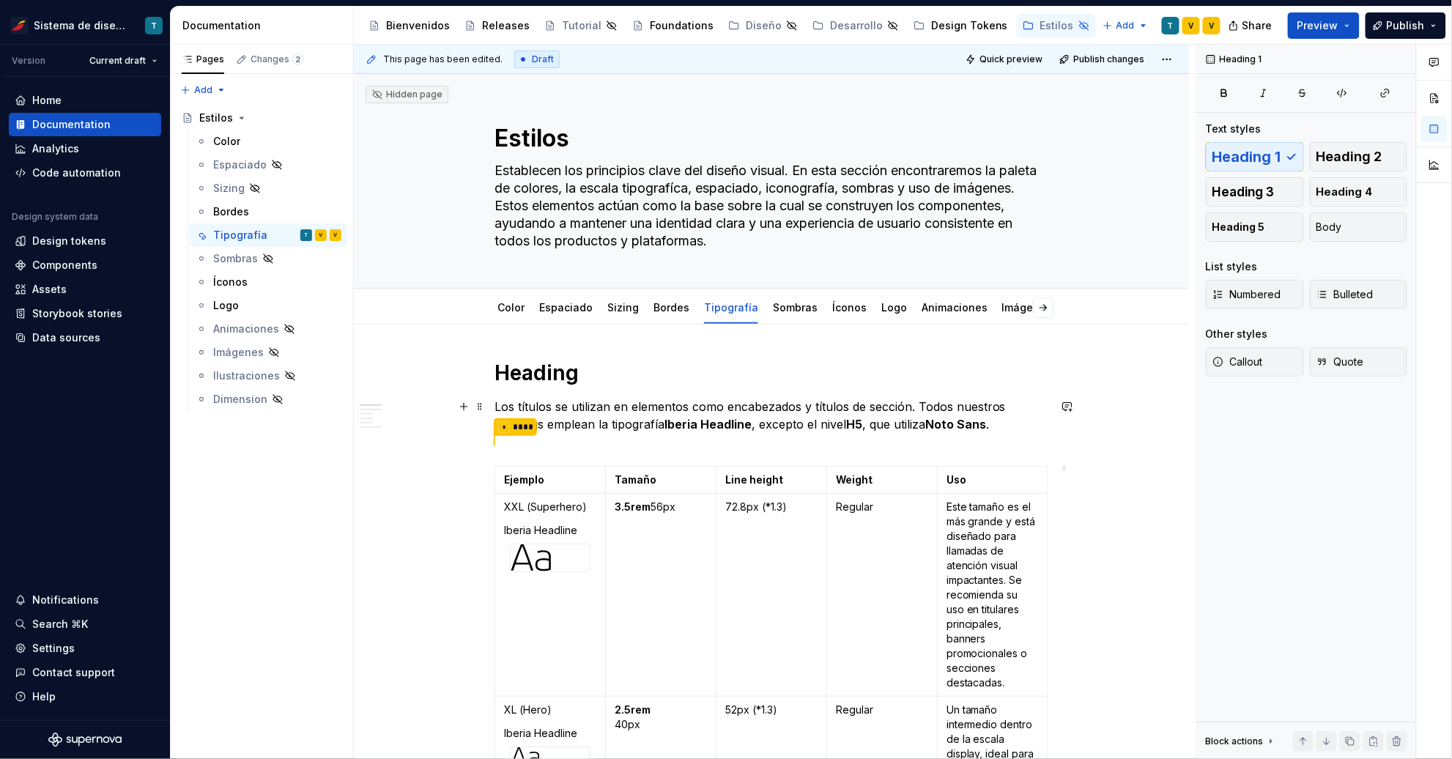
click at [670, 419] on strong "Iberia Headline" at bounding box center [708, 424] width 87 height 15
click at [538, 514] on td "XXL (Superhero) Iberia Headline" at bounding box center [550, 595] width 111 height 203
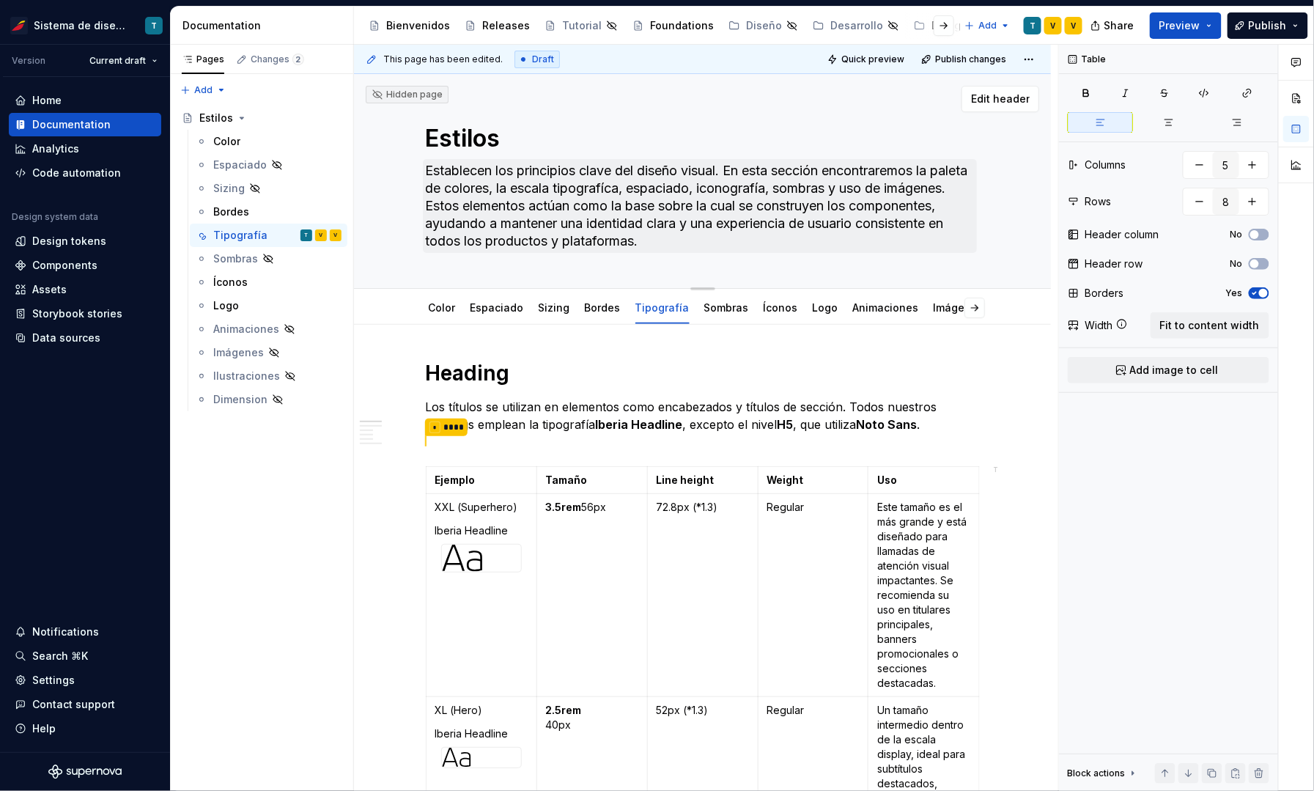
type textarea "*"
